Goal: Task Accomplishment & Management: Manage account settings

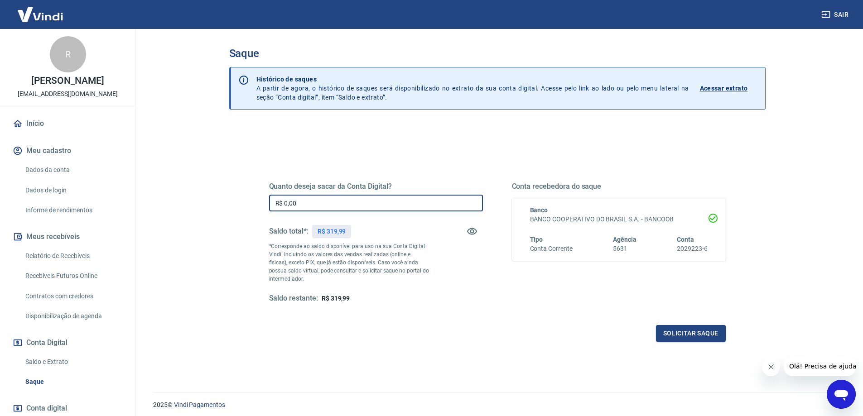
click at [292, 201] on input "R$ 0,00" at bounding box center [376, 203] width 214 height 17
type input "R$ 319,99"
click at [692, 333] on button "Solicitar saque" at bounding box center [691, 333] width 70 height 17
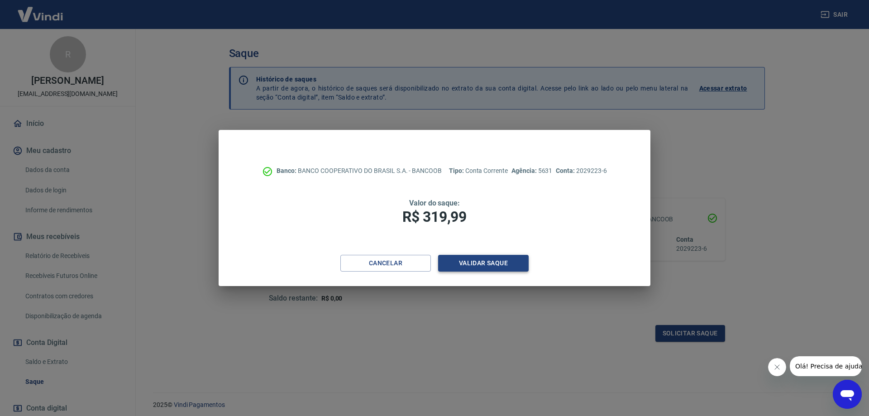
drag, startPoint x: 485, startPoint y: 267, endPoint x: 480, endPoint y: 265, distance: 4.9
click at [480, 265] on button "Validar saque" at bounding box center [483, 263] width 91 height 17
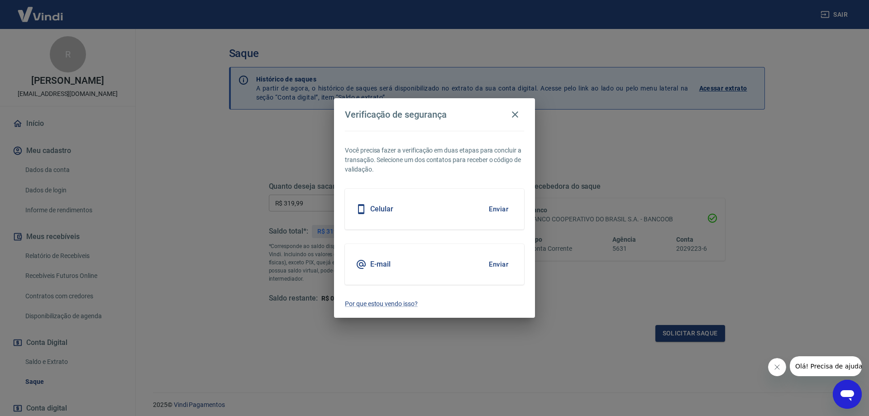
click at [501, 207] on button "Enviar" at bounding box center [498, 209] width 29 height 19
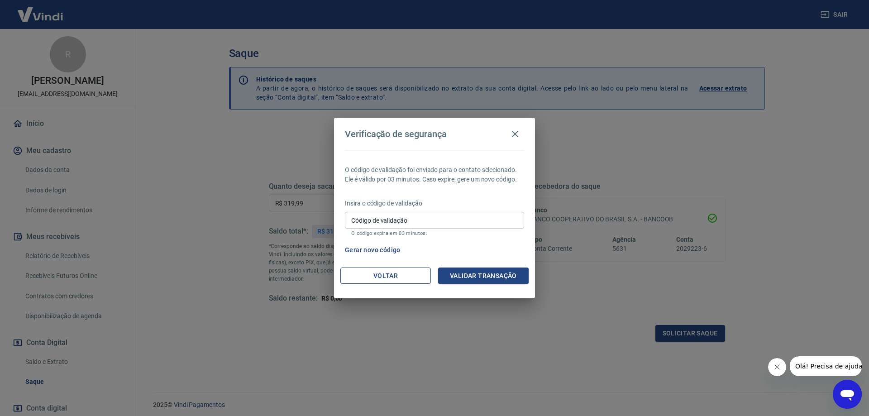
click at [407, 280] on button "Voltar" at bounding box center [386, 276] width 91 height 17
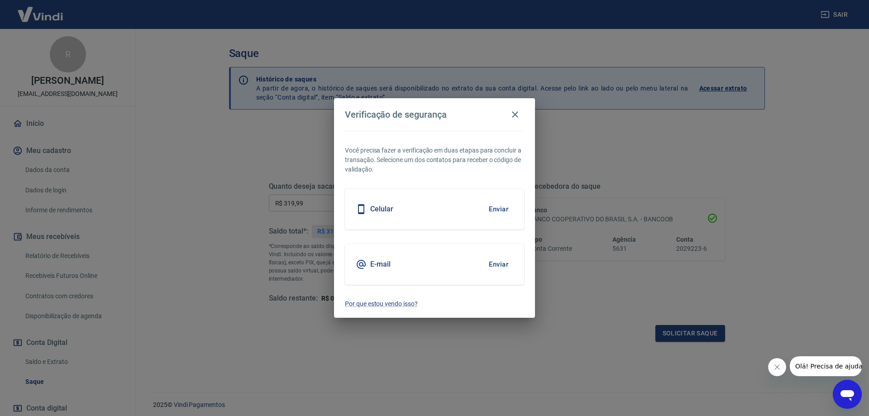
click at [488, 219] on div "Celular Enviar" at bounding box center [434, 209] width 179 height 41
click at [499, 210] on button "Enviar" at bounding box center [498, 209] width 29 height 19
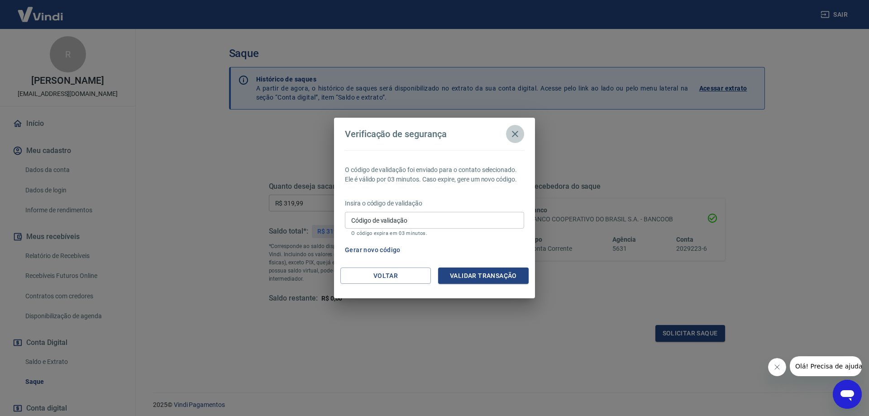
click at [515, 138] on icon "button" at bounding box center [515, 134] width 11 height 11
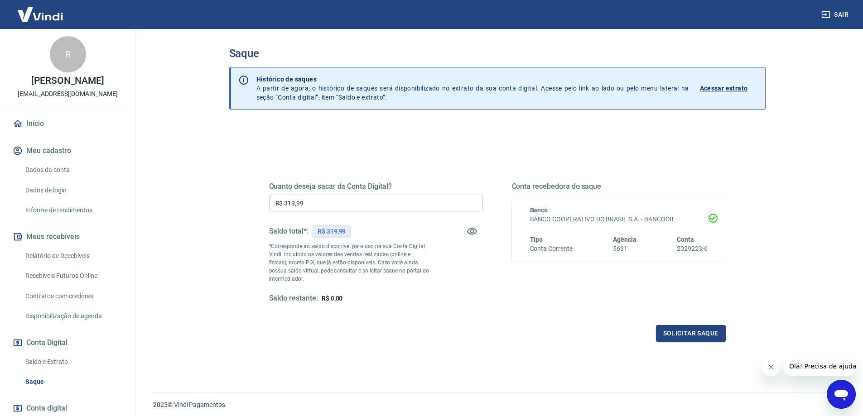
click at [42, 122] on link "Início" at bounding box center [68, 124] width 114 height 20
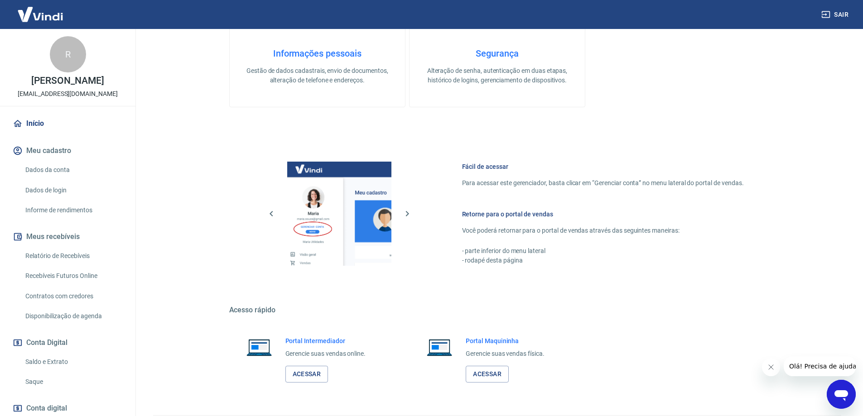
scroll to position [290, 0]
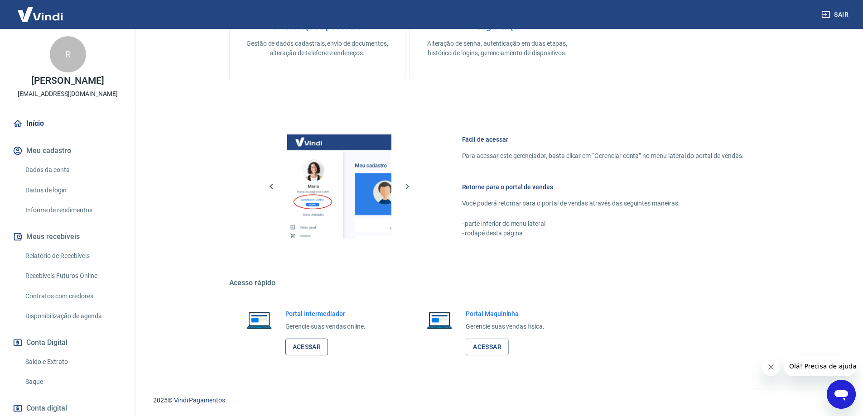
click at [315, 344] on link "Acessar" at bounding box center [306, 347] width 43 height 17
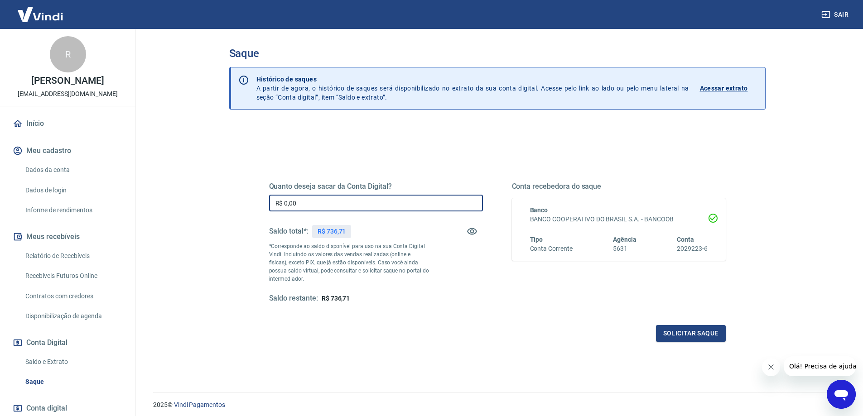
click at [371, 204] on input "R$ 0,00" at bounding box center [376, 203] width 214 height 17
type input "R$ 736,71"
click at [689, 332] on button "Solicitar saque" at bounding box center [691, 333] width 70 height 17
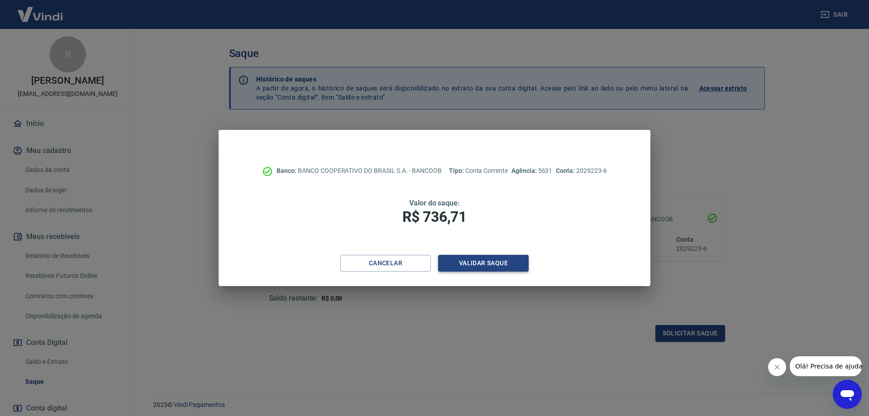
click at [516, 271] on button "Validar saque" at bounding box center [483, 263] width 91 height 17
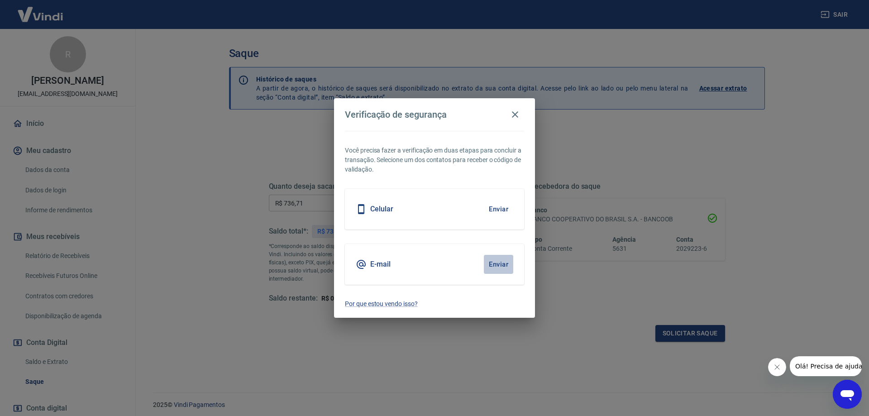
click at [503, 261] on button "Enviar" at bounding box center [498, 264] width 29 height 19
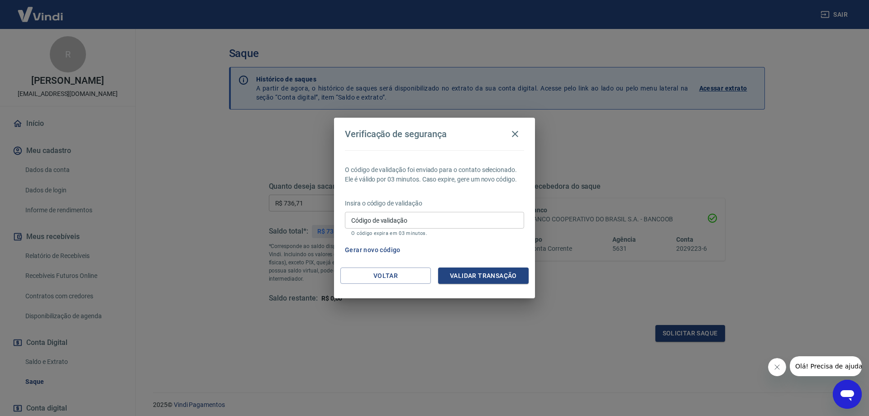
click at [462, 223] on input "Código de validação" at bounding box center [434, 220] width 179 height 17
type input "764711"
click at [488, 278] on button "Validar transação" at bounding box center [483, 276] width 91 height 17
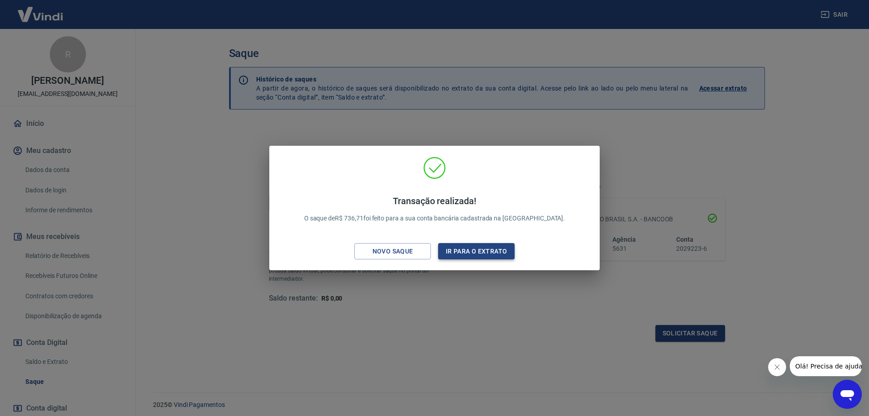
click at [485, 257] on button "Ir para o extrato" at bounding box center [476, 251] width 77 height 17
